Goal: Information Seeking & Learning: Learn about a topic

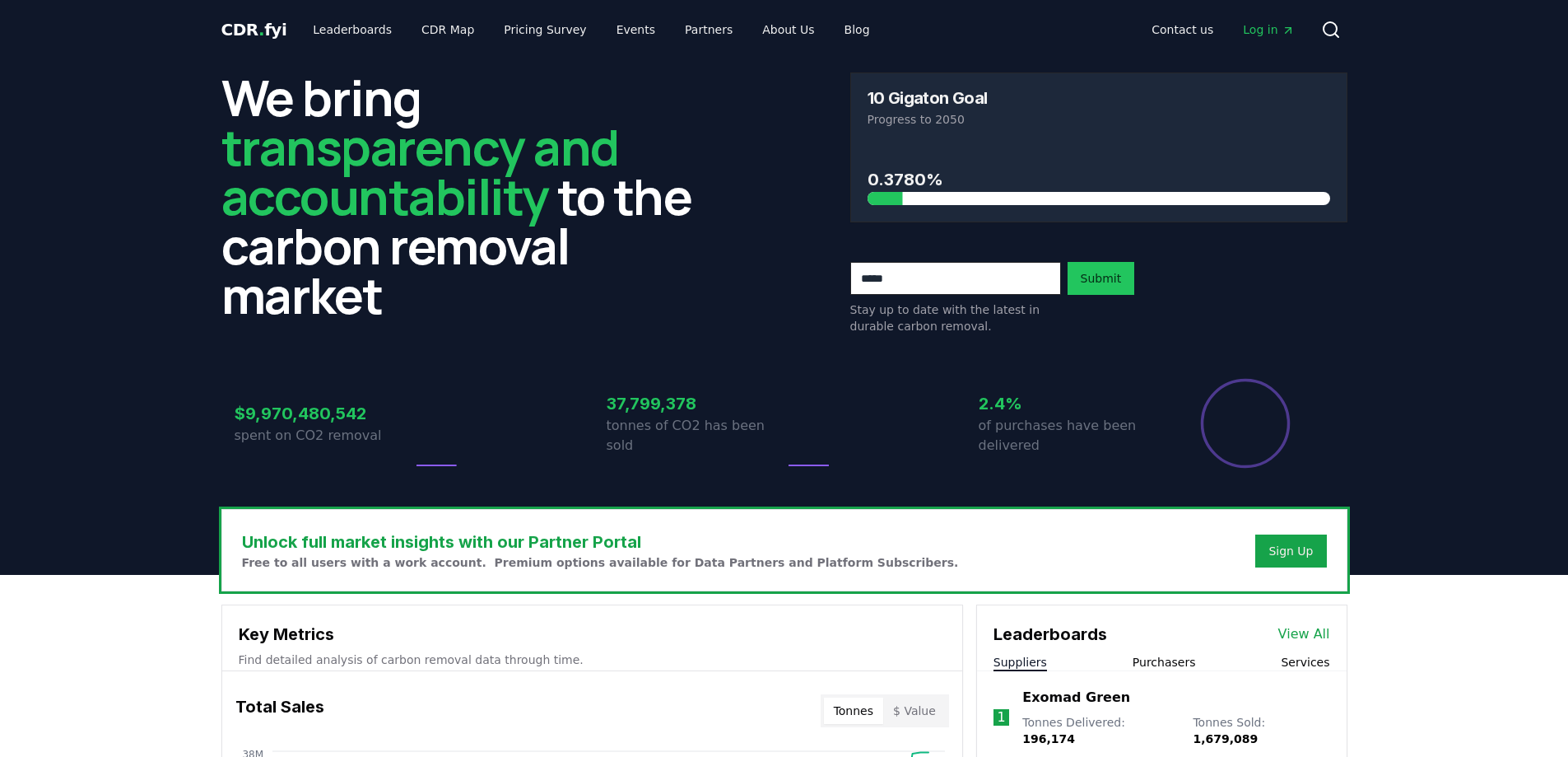
drag, startPoint x: 929, startPoint y: 108, endPoint x: 943, endPoint y: 126, distance: 22.8
click at [974, 129] on div "10 Gigaton Goal Progress to 2050" at bounding box center [1099, 108] width 496 height 71
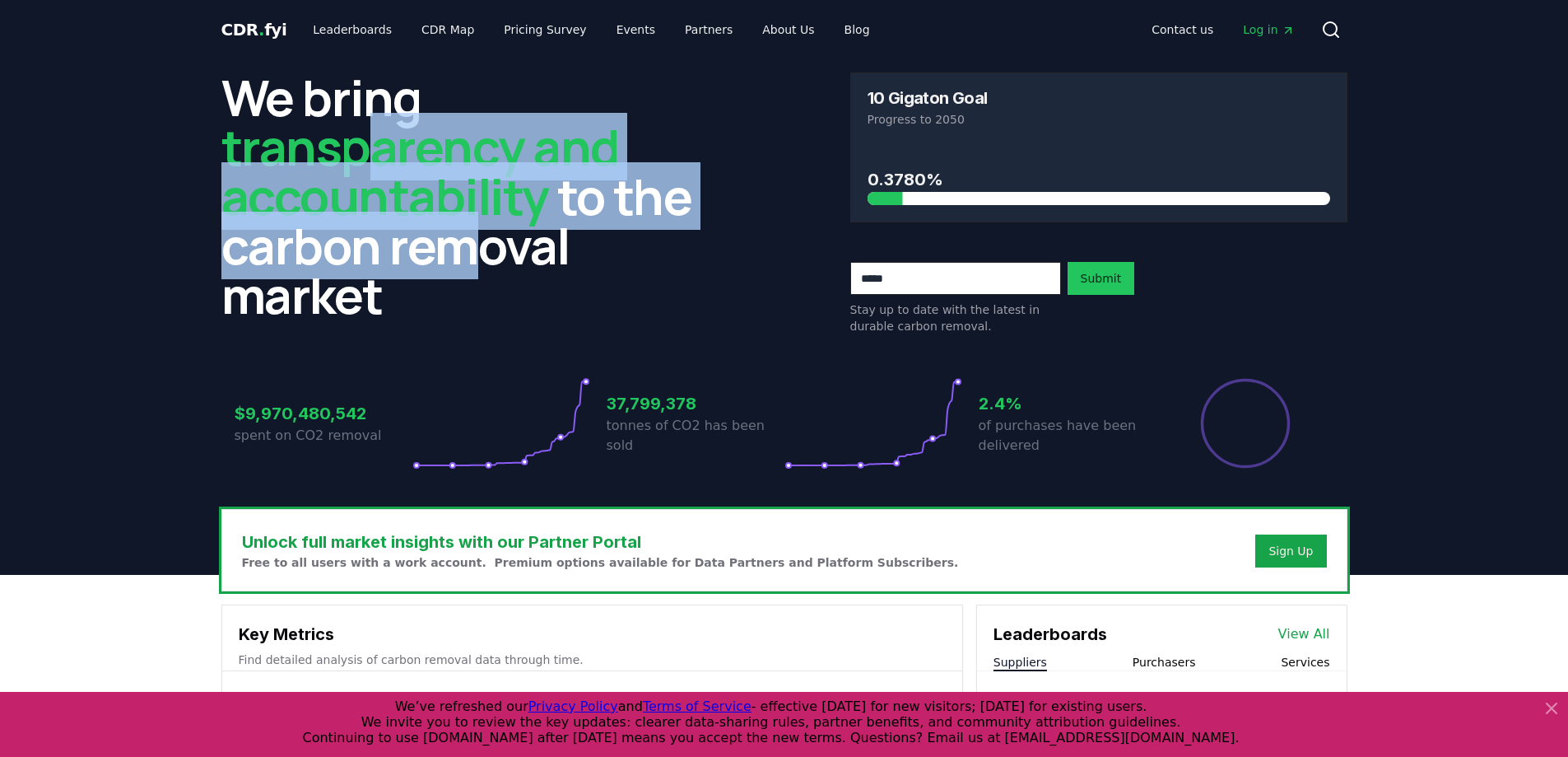
drag, startPoint x: 387, startPoint y: 146, endPoint x: 460, endPoint y: 240, distance: 119.0
click at [460, 240] on h2 "We bring transparency and accountability to the carbon removal market" at bounding box center [470, 196] width 497 height 247
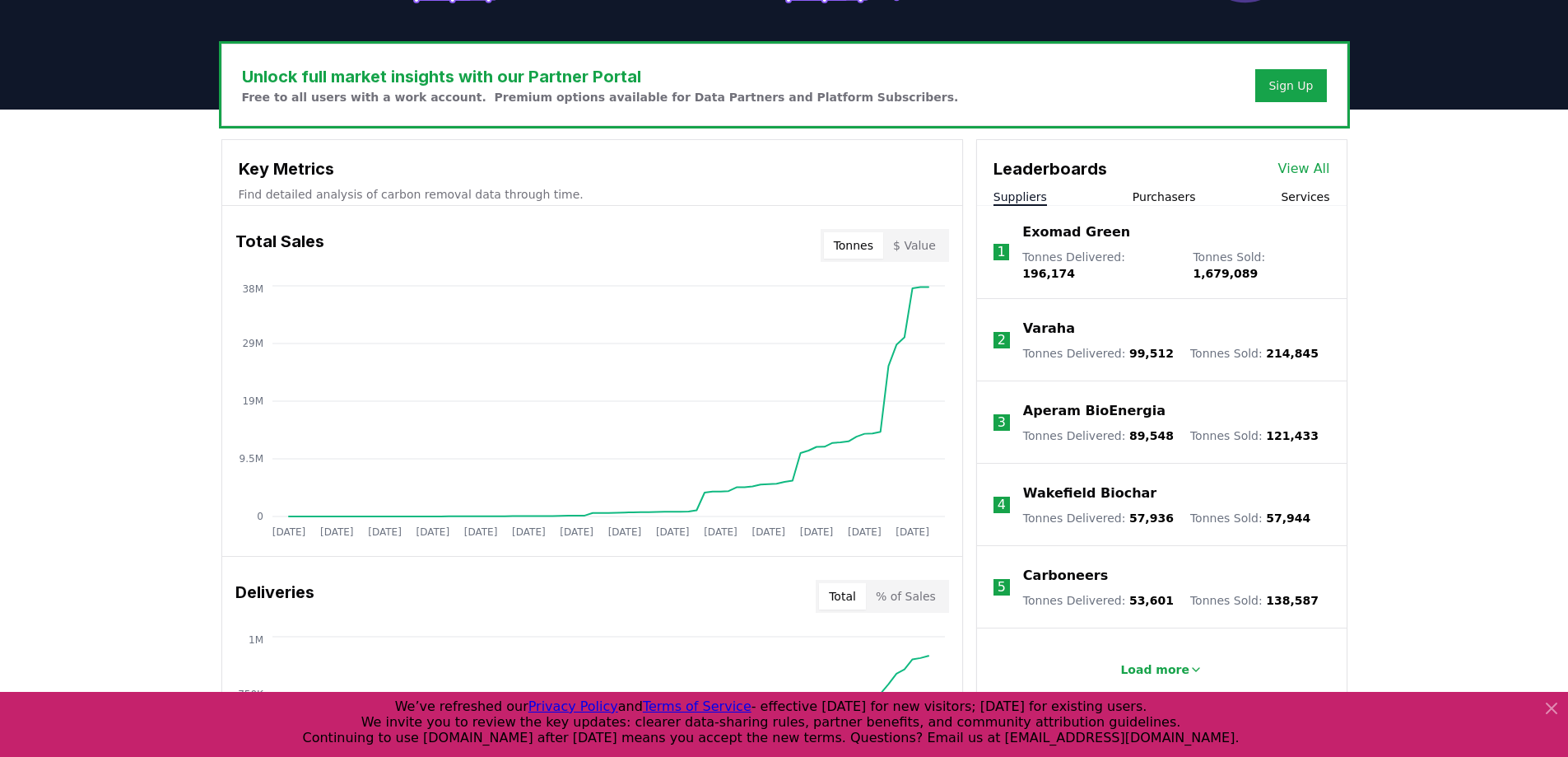
scroll to position [494, 0]
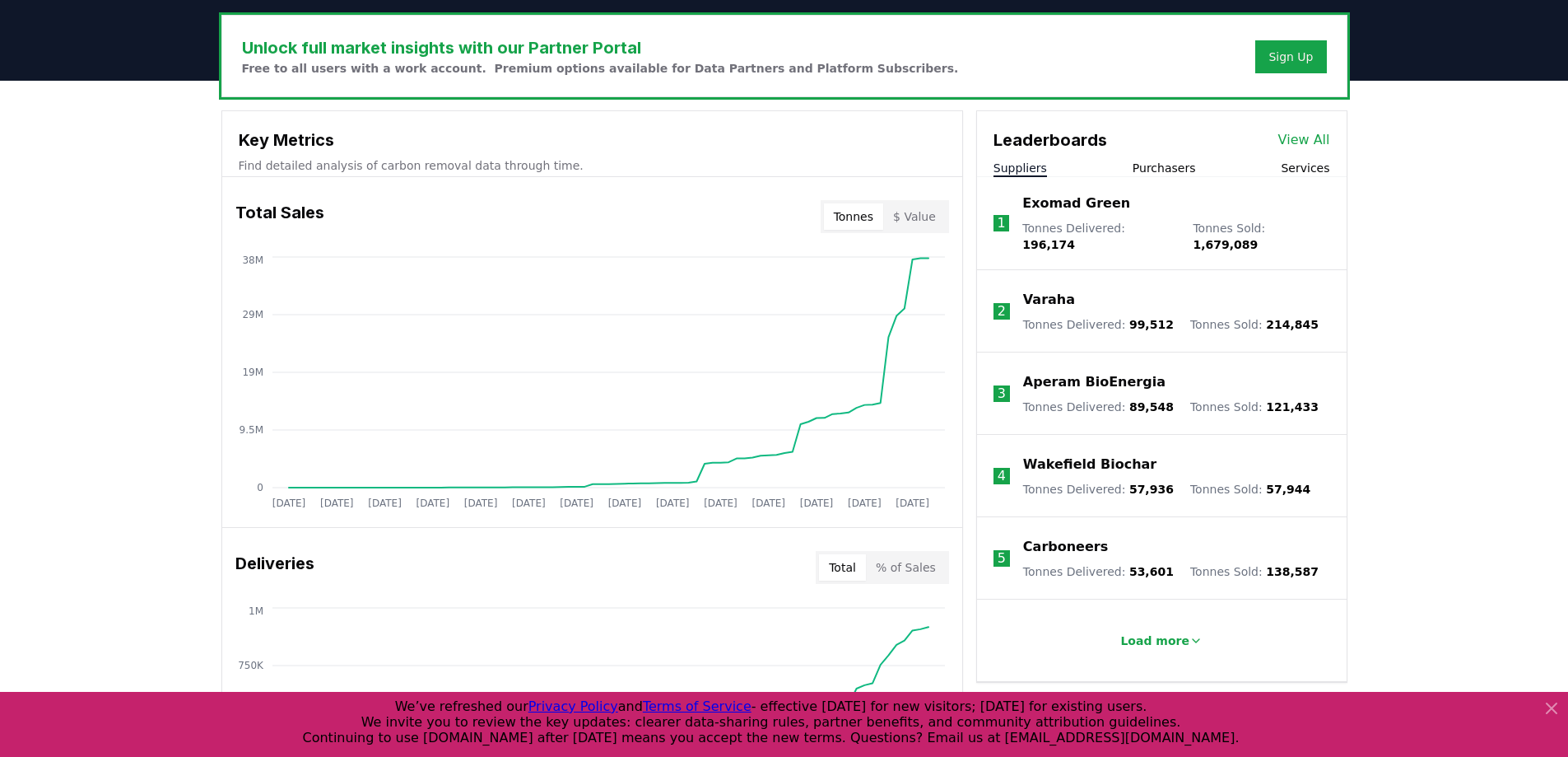
click at [1183, 153] on div "Leaderboards View All Suppliers Purchasers Services" at bounding box center [1161, 144] width 370 height 66
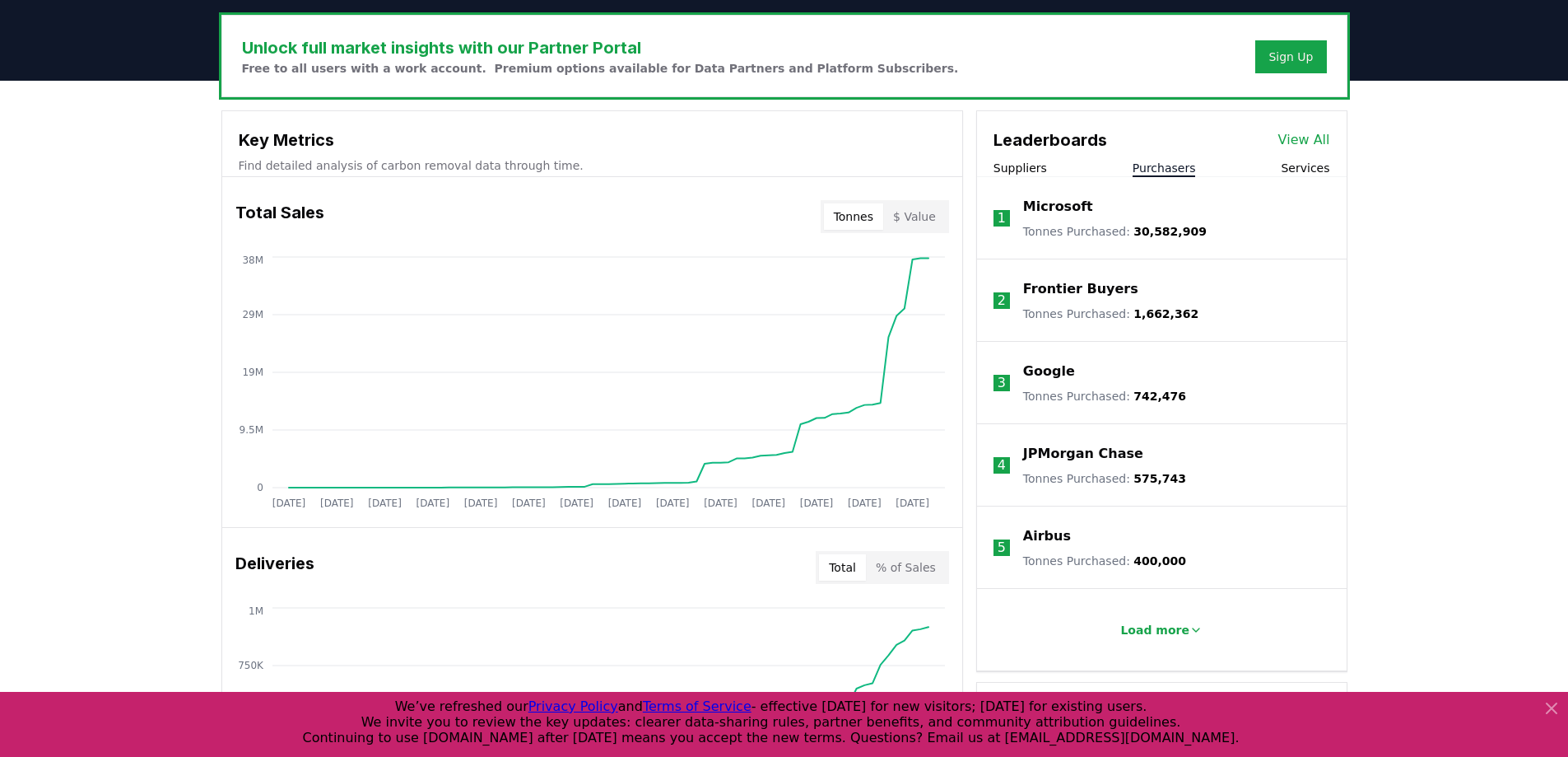
click at [1185, 168] on button "Purchasers" at bounding box center [1164, 167] width 63 height 16
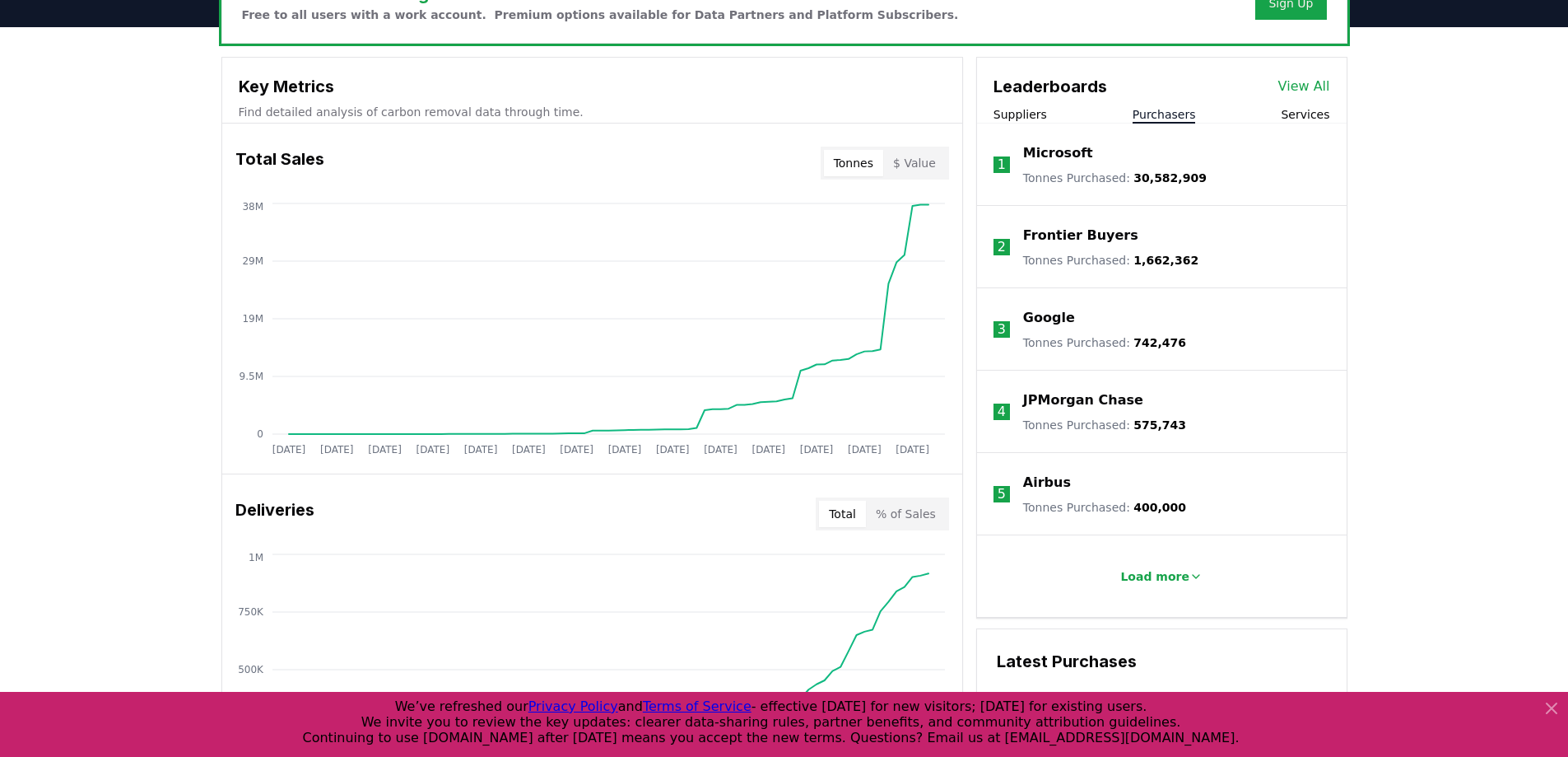
scroll to position [576, 0]
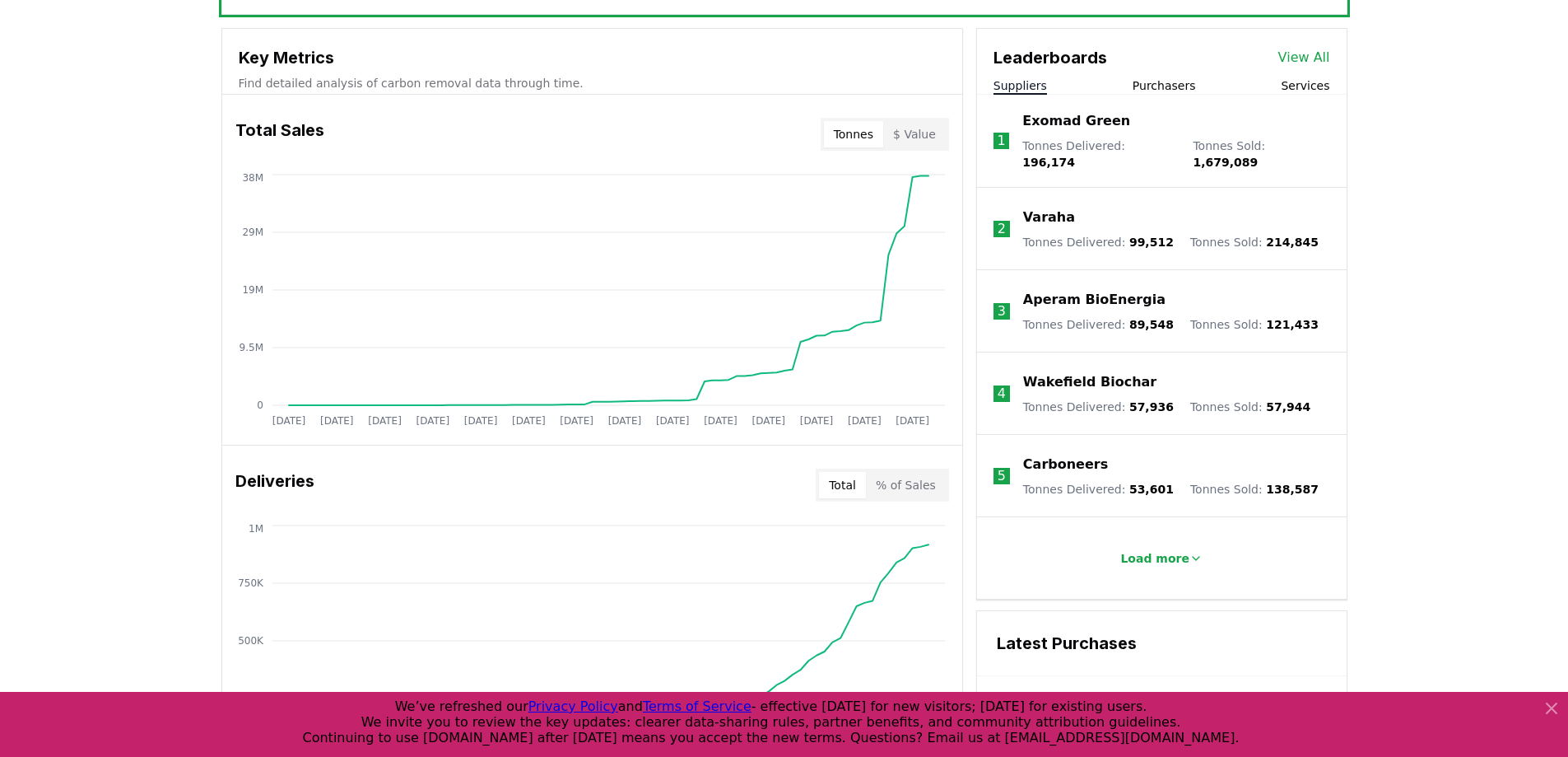
click at [1032, 91] on button "Suppliers" at bounding box center [1019, 85] width 54 height 16
click at [1159, 550] on p "Load more" at bounding box center [1154, 557] width 69 height 16
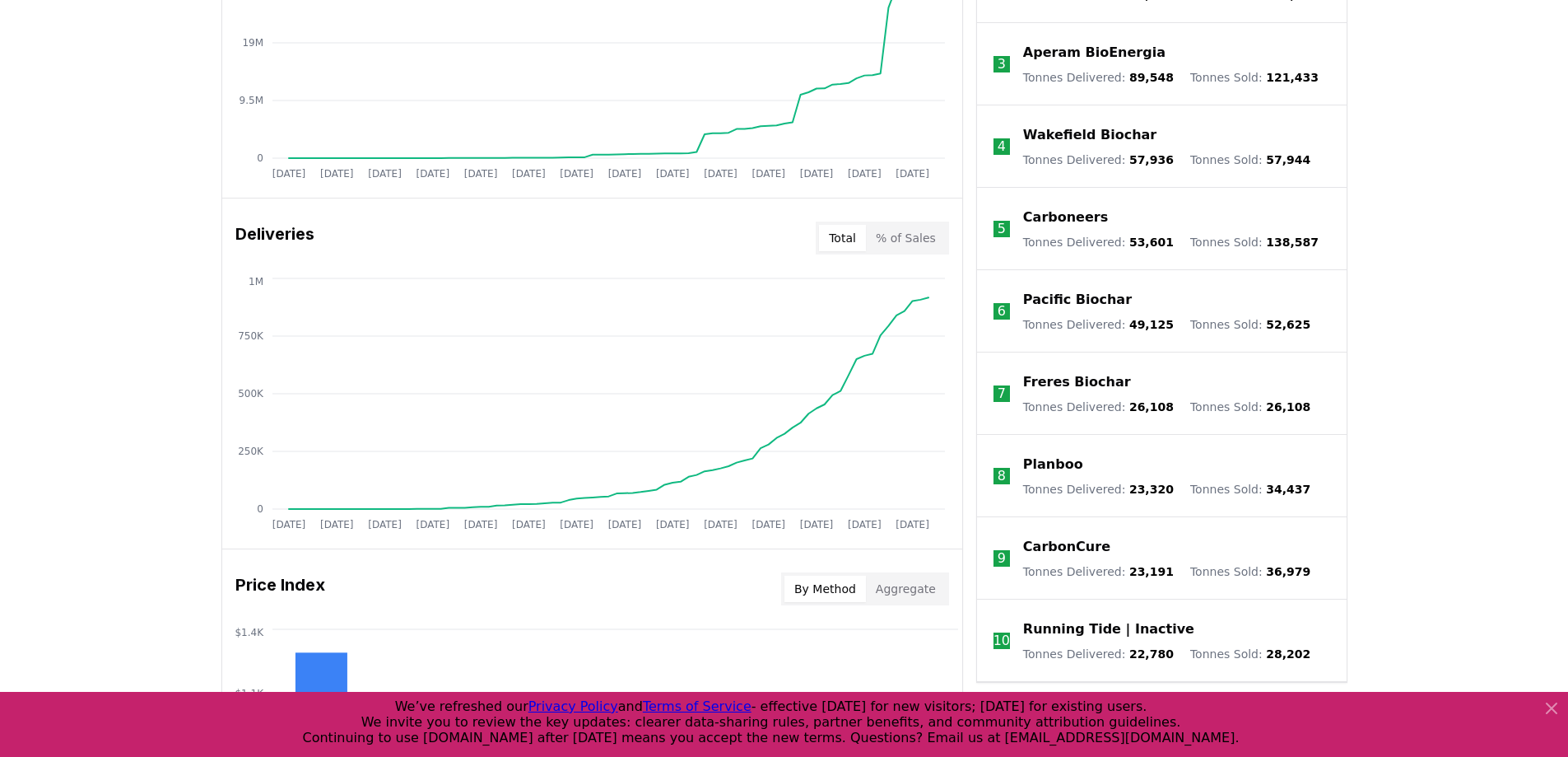
scroll to position [988, 0]
